Goal: Use online tool/utility: Utilize a website feature to perform a specific function

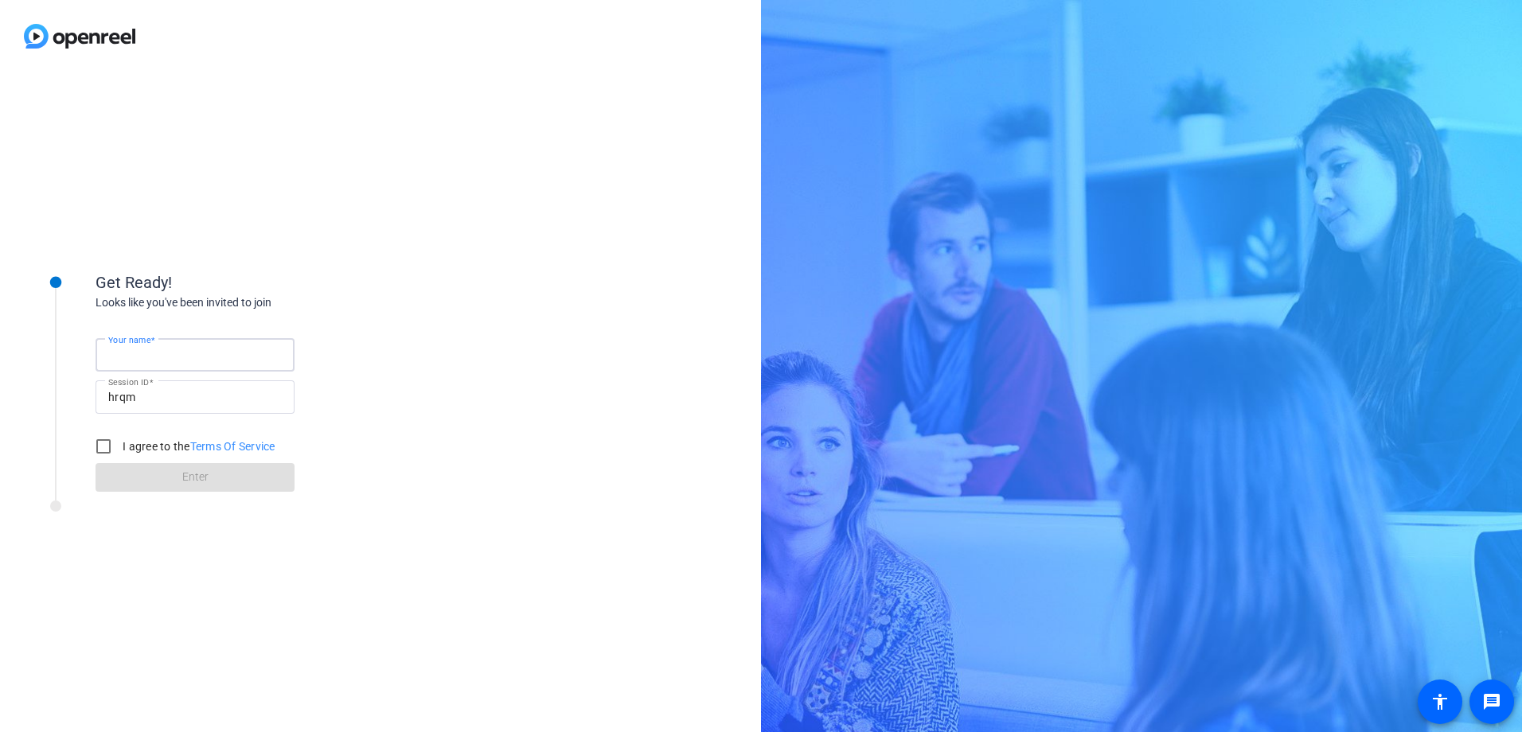
click at [159, 347] on div "Your name" at bounding box center [195, 354] width 174 height 33
type input "[PERSON_NAME]"
click at [106, 450] on input "I agree to the Terms Of Service" at bounding box center [104, 447] width 32 height 32
checkbox input "true"
click at [164, 484] on span at bounding box center [195, 477] width 199 height 38
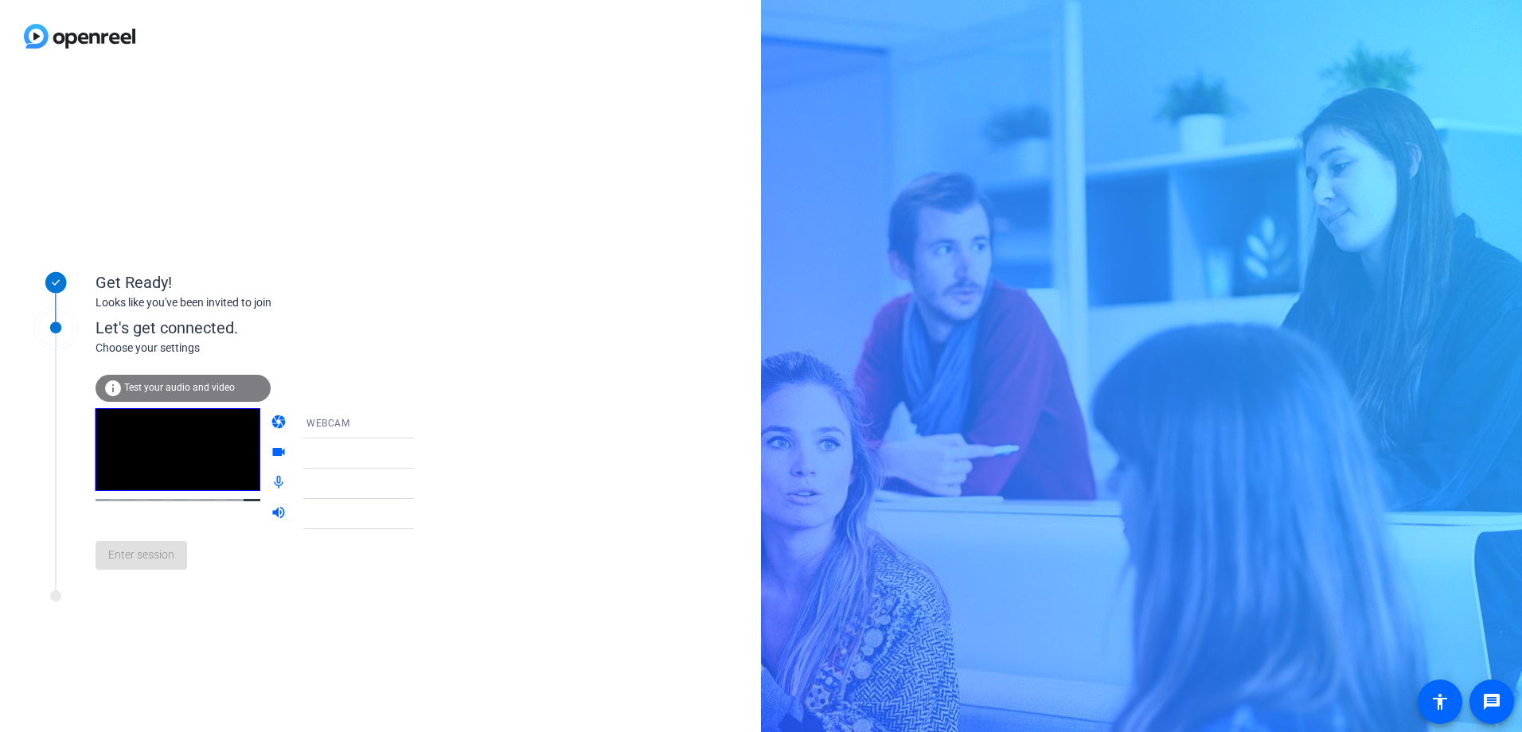
click at [156, 379] on div "info Test your audio and video" at bounding box center [183, 388] width 175 height 27
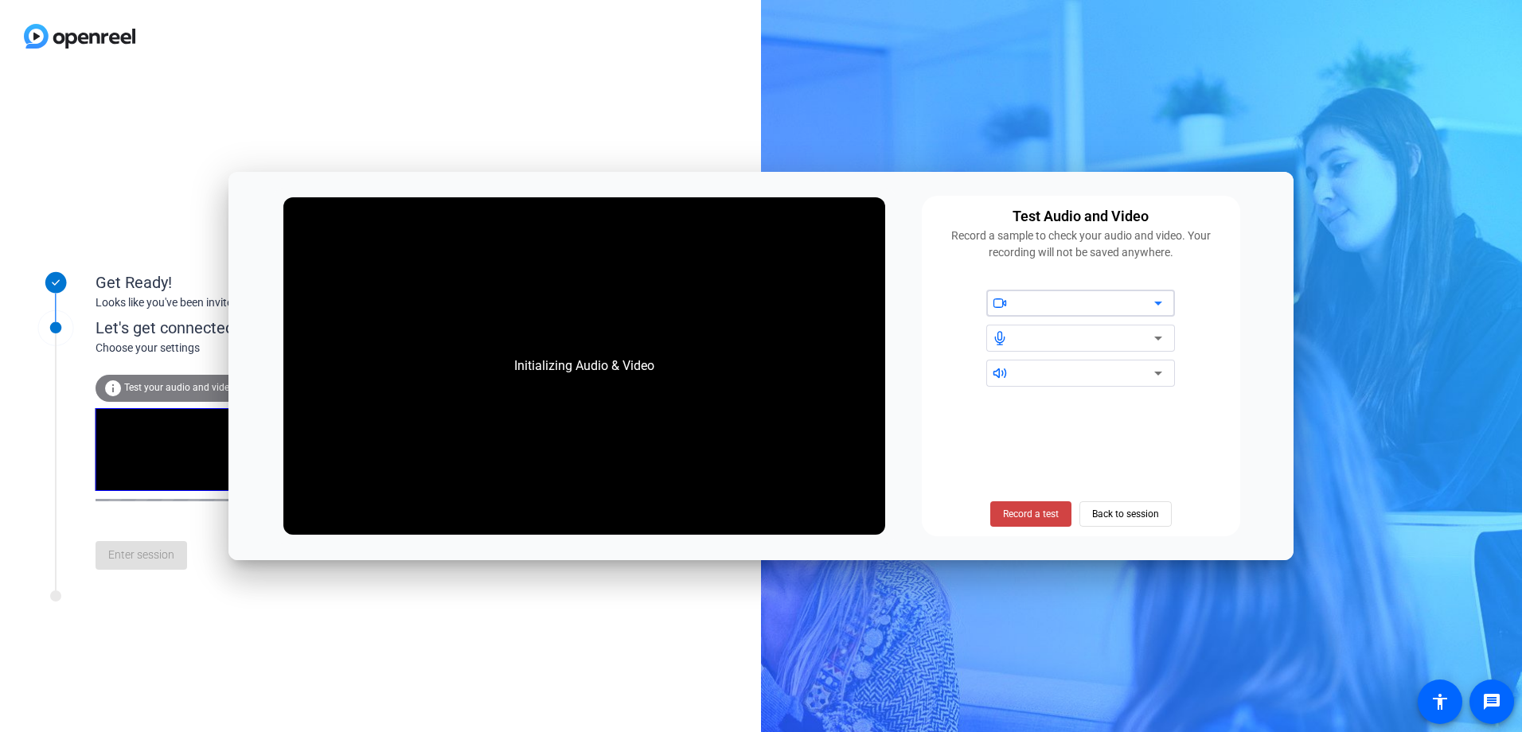
click at [1156, 306] on icon at bounding box center [1157, 303] width 19 height 19
click at [1031, 509] on span "Record a test" at bounding box center [1031, 514] width 56 height 14
click at [1035, 515] on span "Stop Testing (6s)" at bounding box center [1030, 514] width 72 height 14
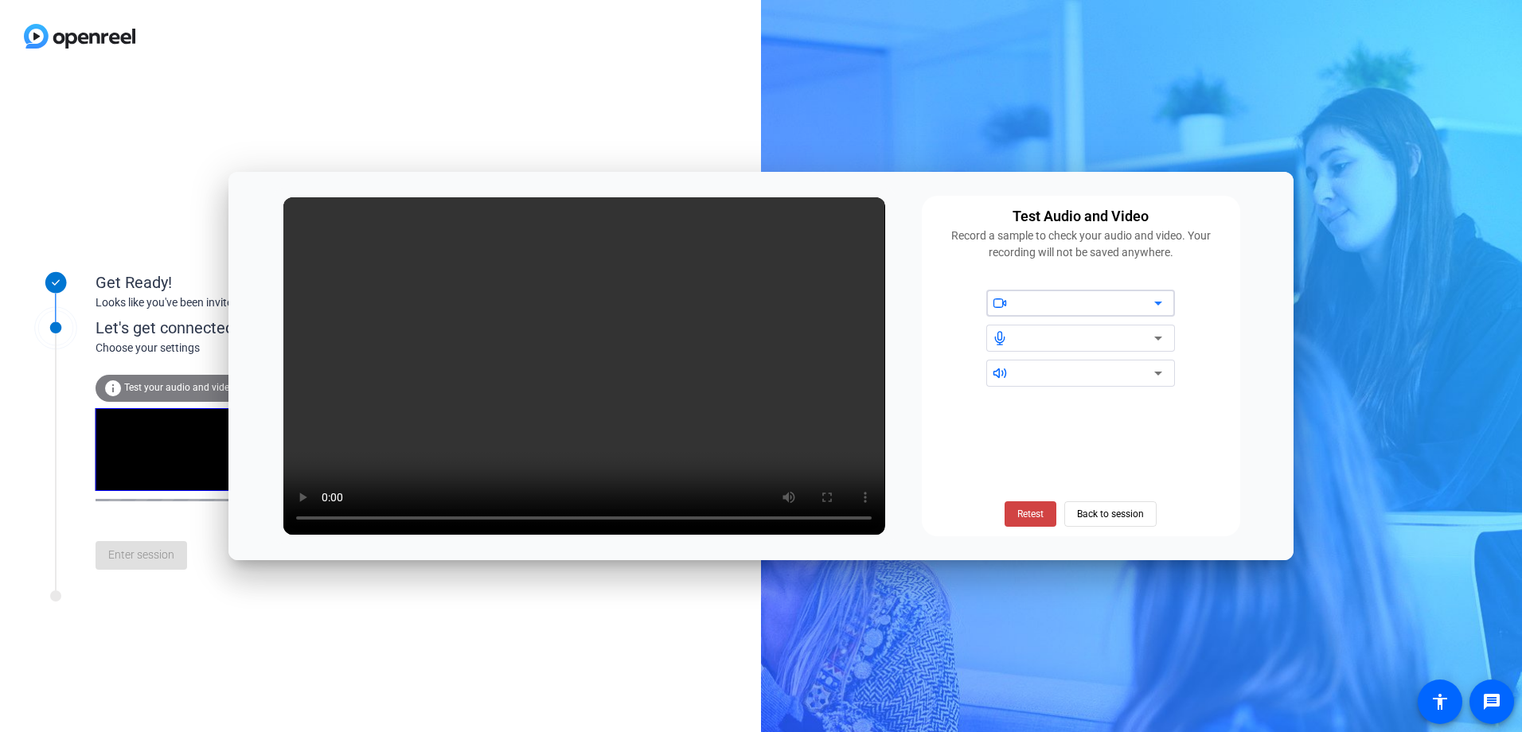
click at [1129, 302] on div at bounding box center [1086, 303] width 135 height 19
click at [1168, 302] on div at bounding box center [1080, 303] width 189 height 27
click at [1160, 305] on icon at bounding box center [1157, 303] width 19 height 19
click at [1065, 306] on div at bounding box center [1086, 303] width 135 height 19
click at [1051, 337] on div at bounding box center [1086, 338] width 135 height 19
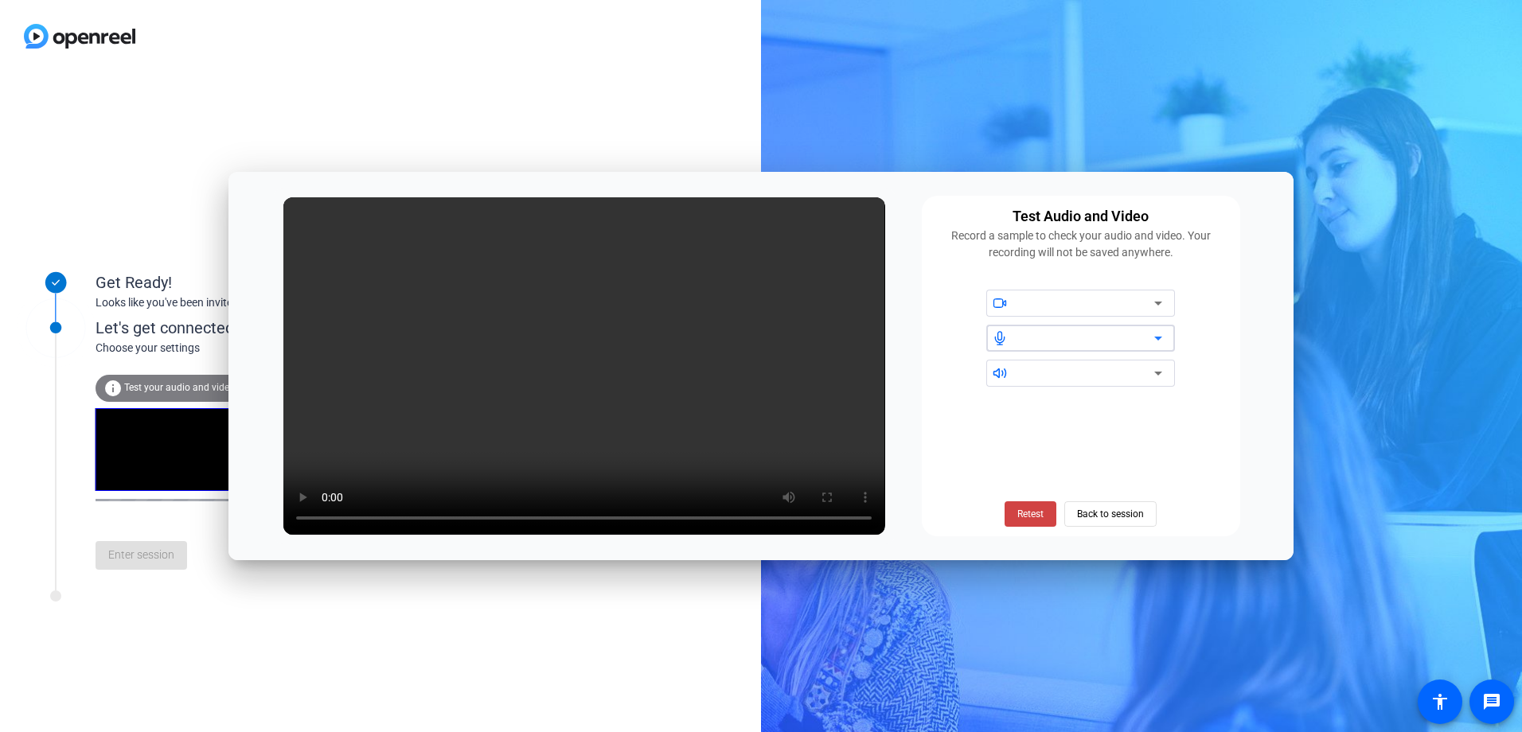
click at [1144, 369] on div at bounding box center [1086, 373] width 135 height 19
click at [1051, 417] on div "Retest Back to session" at bounding box center [1080, 464] width 299 height 128
click at [1032, 518] on span "Retest" at bounding box center [1030, 514] width 26 height 14
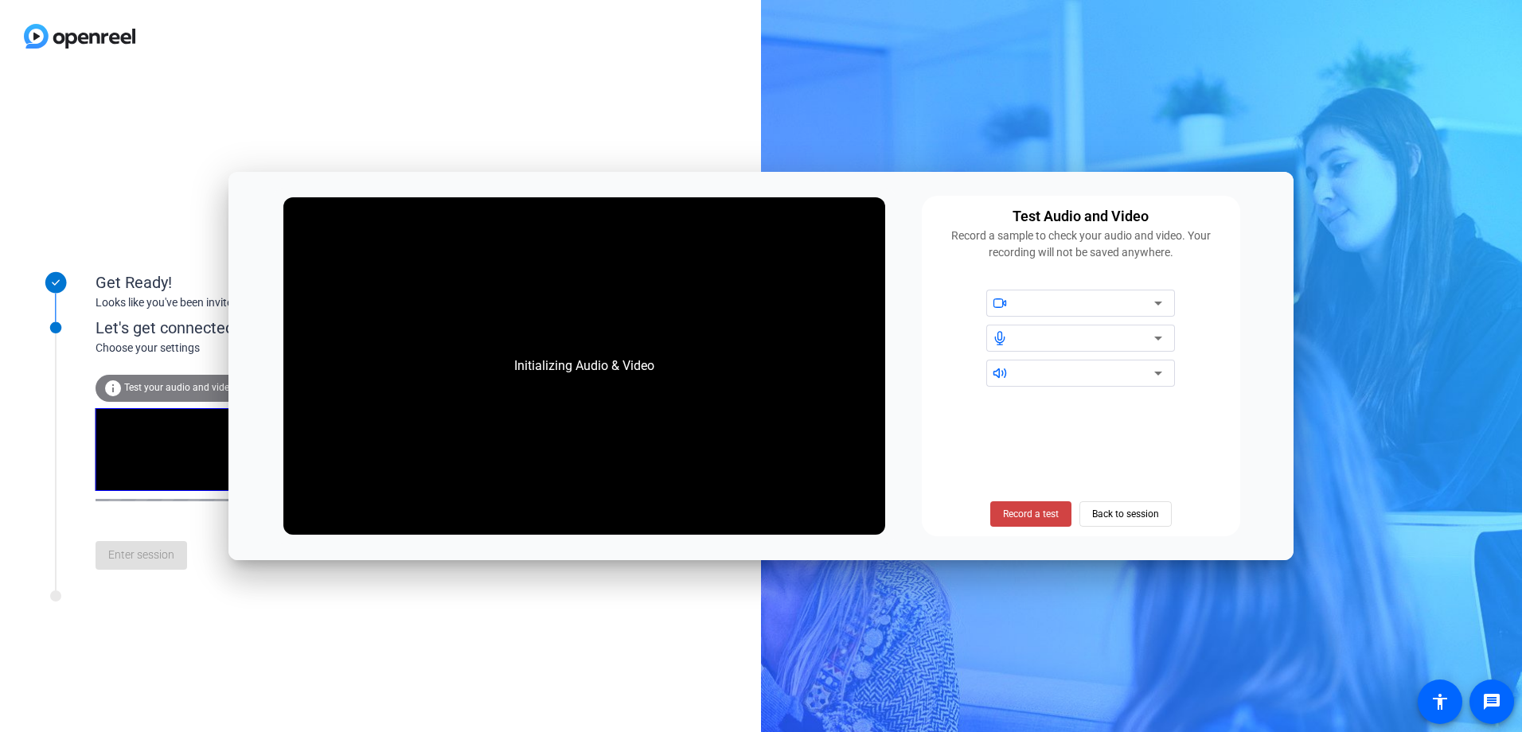
click at [1023, 309] on div at bounding box center [1086, 303] width 135 height 19
click at [1008, 303] on span at bounding box center [1000, 302] width 29 height 11
click at [1167, 302] on icon at bounding box center [1157, 303] width 19 height 19
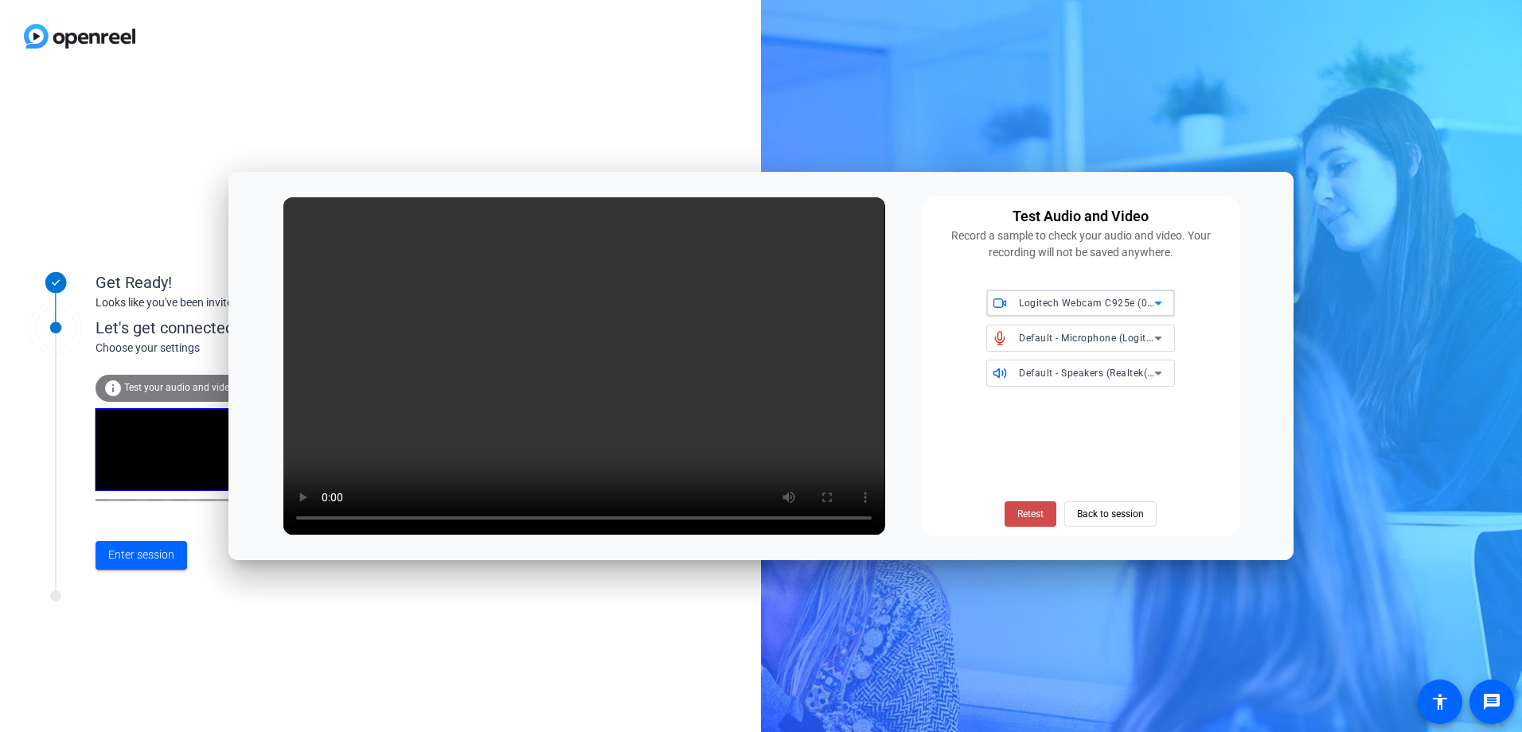
click at [1026, 517] on span "Retest" at bounding box center [1030, 514] width 26 height 14
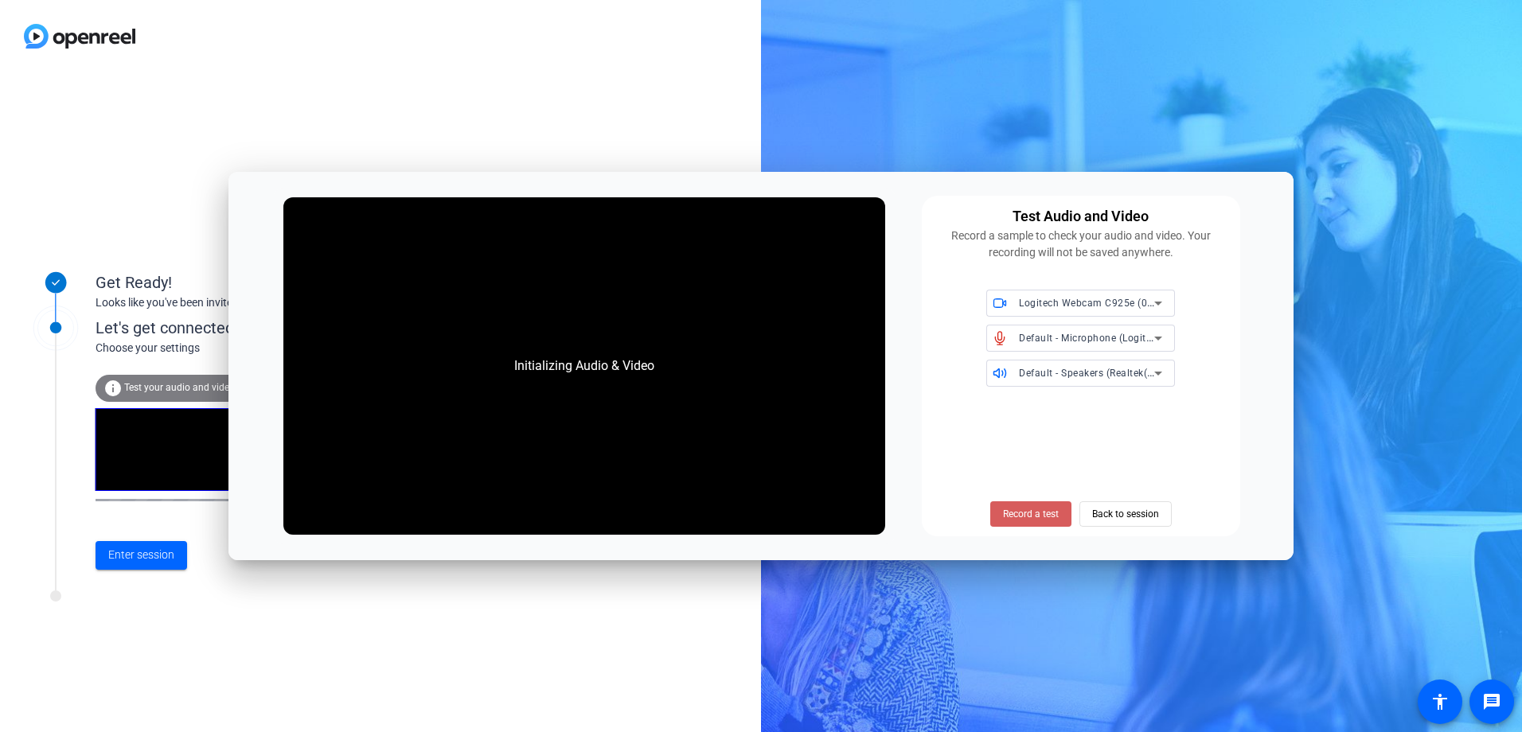
click at [1035, 513] on span "Record a test" at bounding box center [1031, 514] width 56 height 14
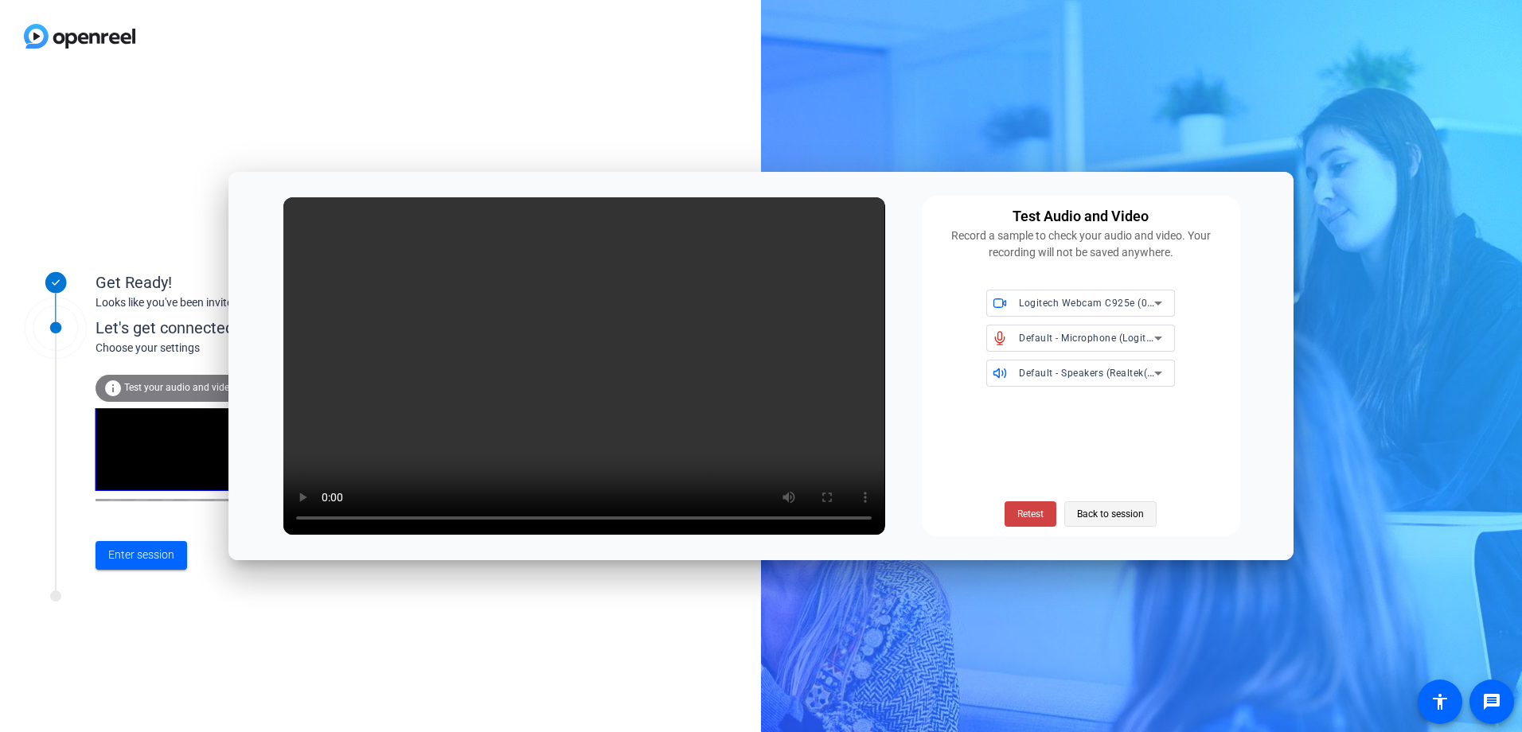
click at [1081, 512] on span "Back to session" at bounding box center [1110, 514] width 67 height 30
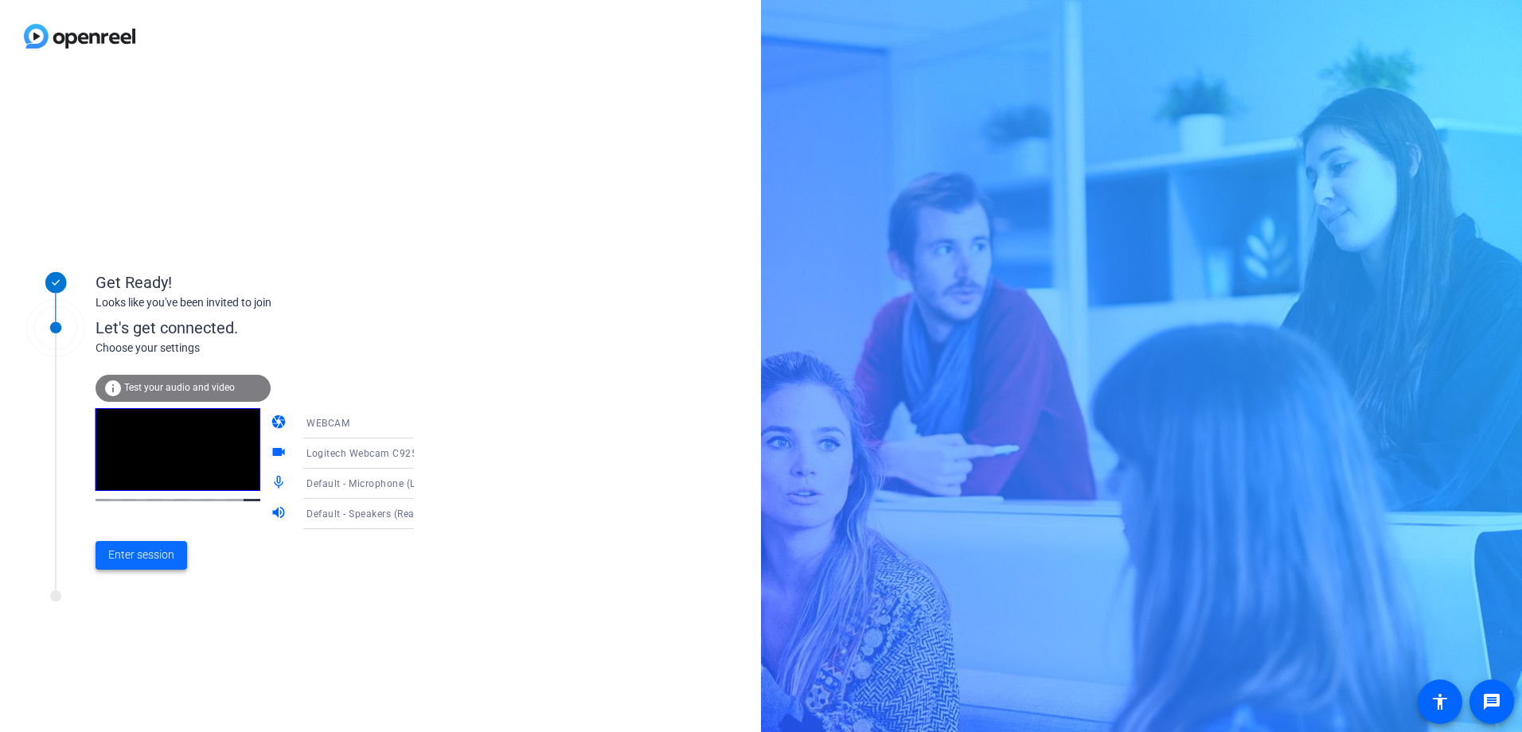
click at [152, 554] on span "Enter session" at bounding box center [141, 555] width 66 height 17
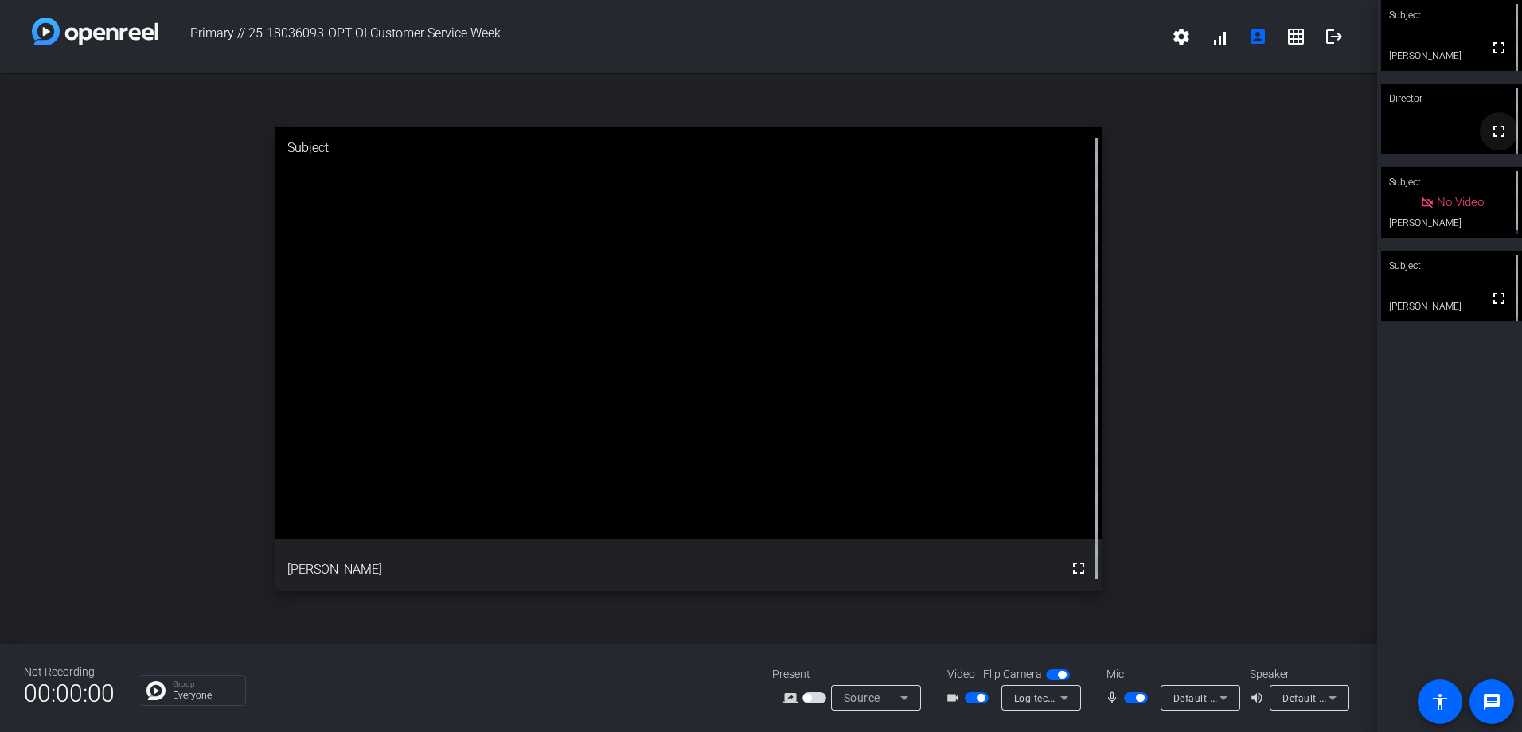
drag, startPoint x: 1482, startPoint y: 48, endPoint x: 1485, endPoint y: 134, distance: 86.0
click at [1489, 48] on mat-icon "fullscreen" at bounding box center [1498, 47] width 19 height 19
click at [1063, 704] on icon at bounding box center [1064, 697] width 19 height 19
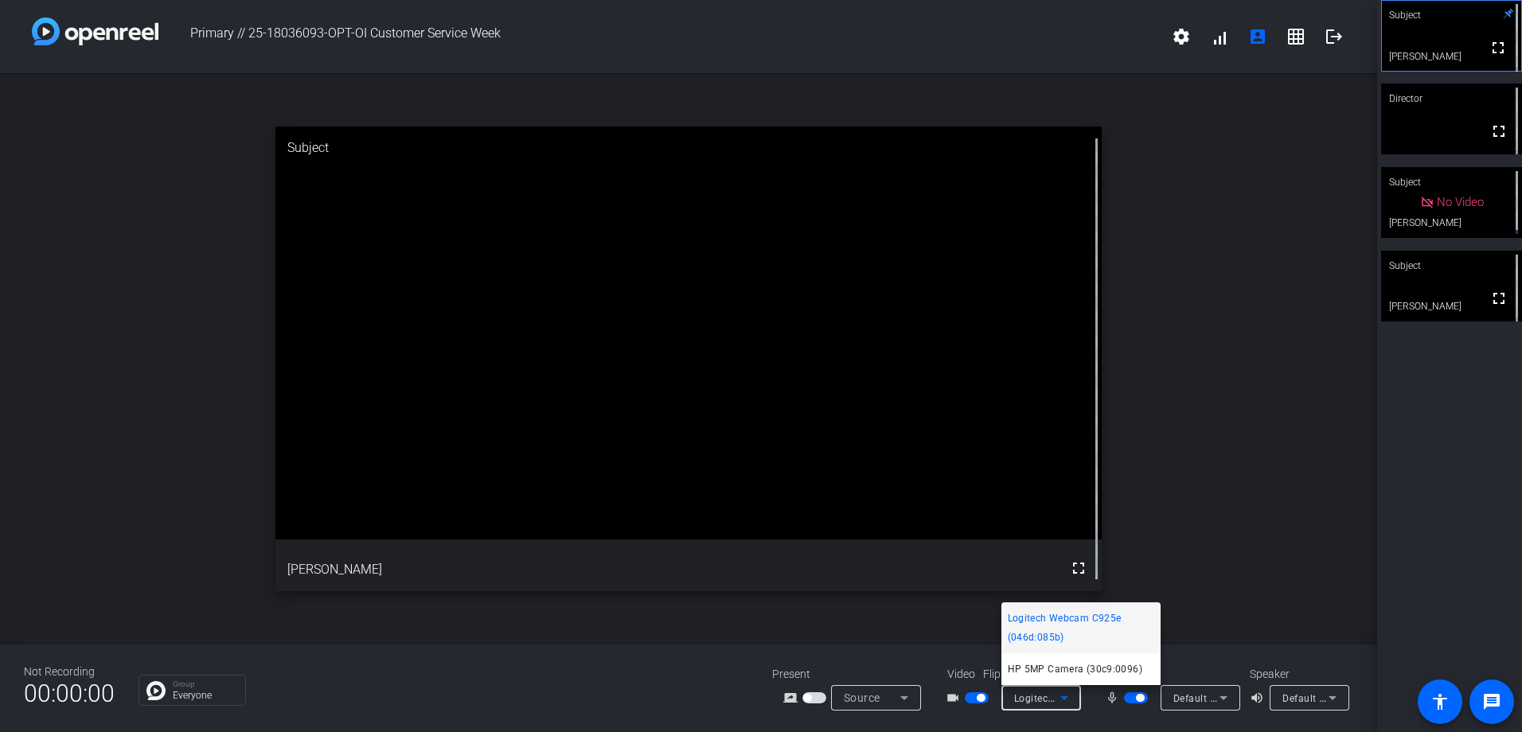
click at [1246, 462] on div at bounding box center [761, 366] width 1522 height 732
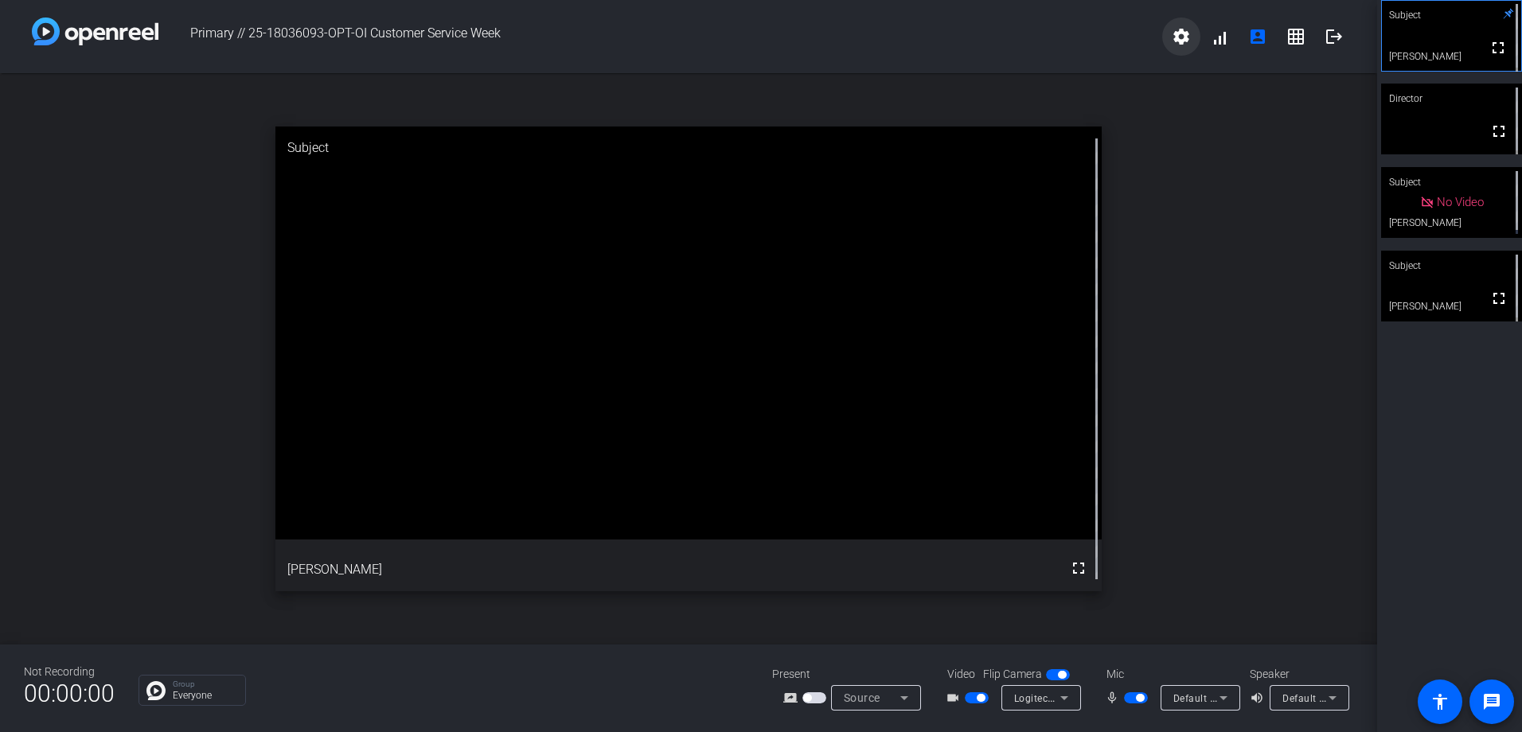
click at [1175, 37] on mat-icon "settings" at bounding box center [1181, 36] width 19 height 19
click at [1241, 261] on div at bounding box center [761, 366] width 1522 height 732
click at [1491, 299] on mat-icon "fullscreen" at bounding box center [1498, 298] width 19 height 19
click at [1210, 491] on div "open_in_new Subject fullscreen [PERSON_NAME]" at bounding box center [688, 358] width 1377 height 571
